Goal: Task Accomplishment & Management: Manage account settings

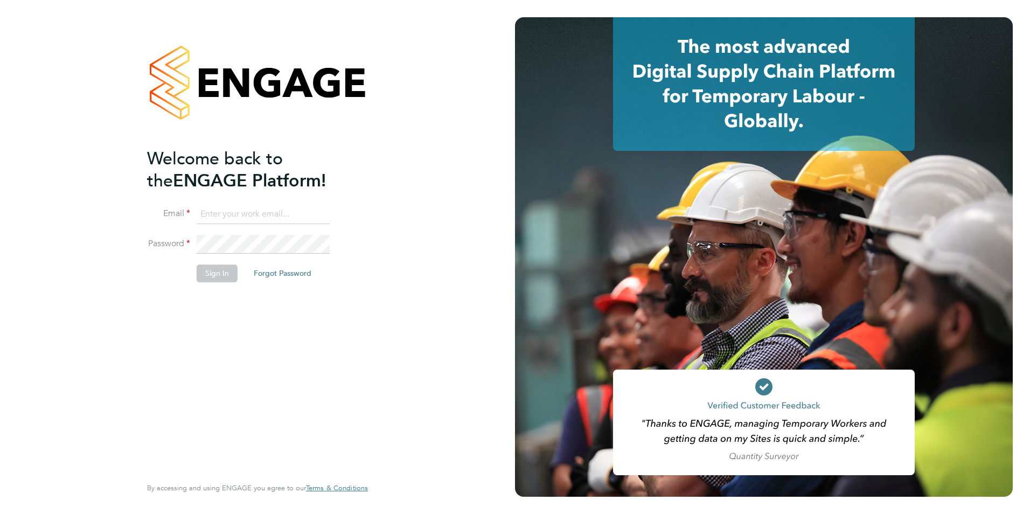
type input "[PERSON_NAME][EMAIL_ADDRESS][DOMAIN_NAME]"
click at [218, 271] on button "Sign In" at bounding box center [217, 272] width 41 height 17
